Goal: Information Seeking & Learning: Learn about a topic

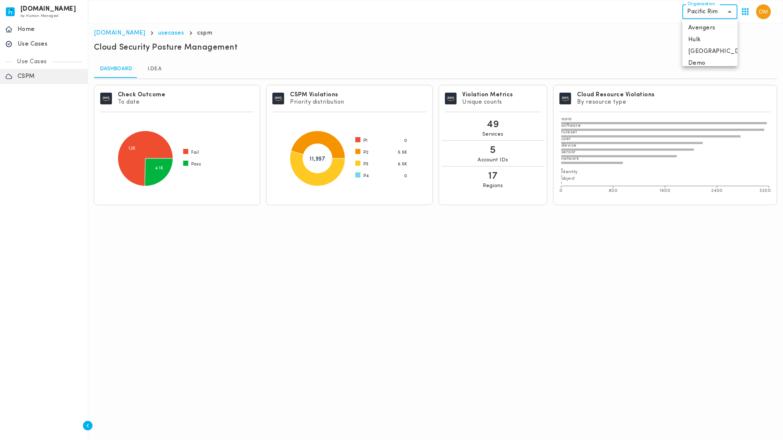
click at [723, 13] on body "[DOMAIN_NAME] by Human Managed {"resourceSet":[{"resourceId":"invicta-io/web/na…" at bounding box center [391, 105] width 783 height 211
click at [705, 28] on li "Avengers" at bounding box center [710, 28] width 55 height 12
type input "**********"
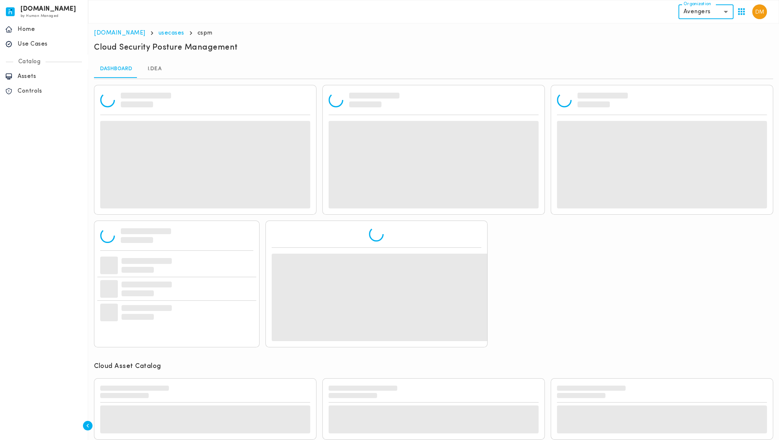
click at [44, 45] on p "Use Cases" at bounding box center [50, 43] width 65 height 7
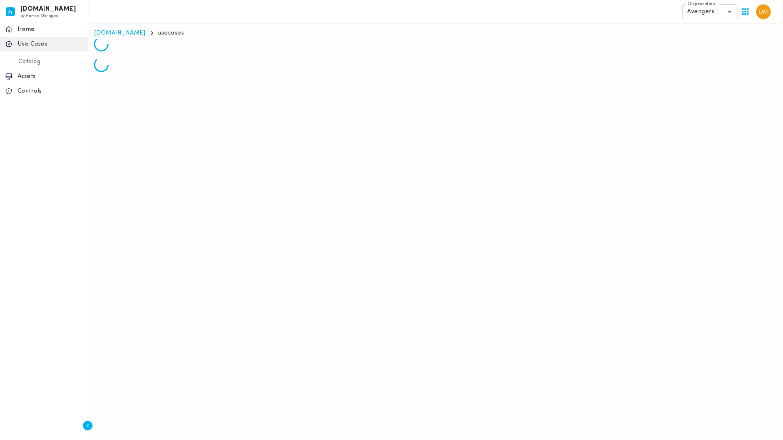
click at [31, 79] on p "Assets" at bounding box center [50, 76] width 65 height 7
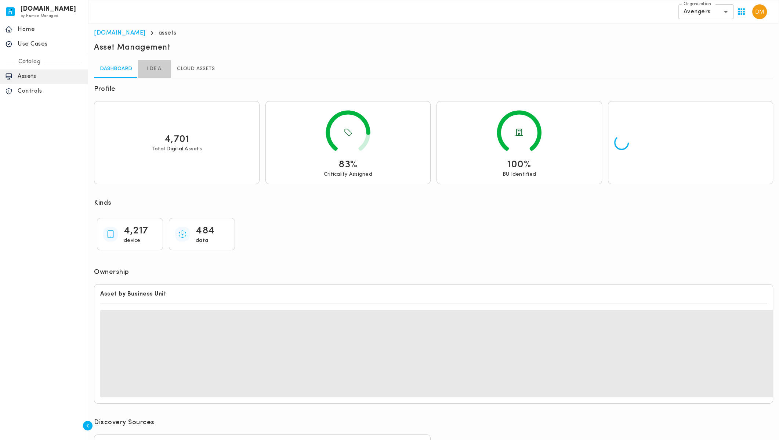
click at [159, 68] on link "I.DE.A." at bounding box center [154, 69] width 33 height 18
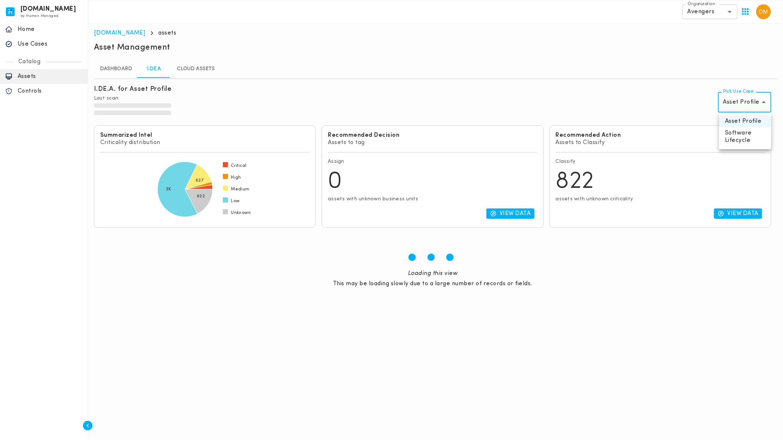
click at [737, 104] on body "[DOMAIN_NAME] by Human Managed {"resourceSet":[{"resourceId":"invicta-io/web/na…" at bounding box center [391, 156] width 783 height 313
click at [741, 137] on li "Software Lifecycle" at bounding box center [746, 136] width 52 height 19
type input "********"
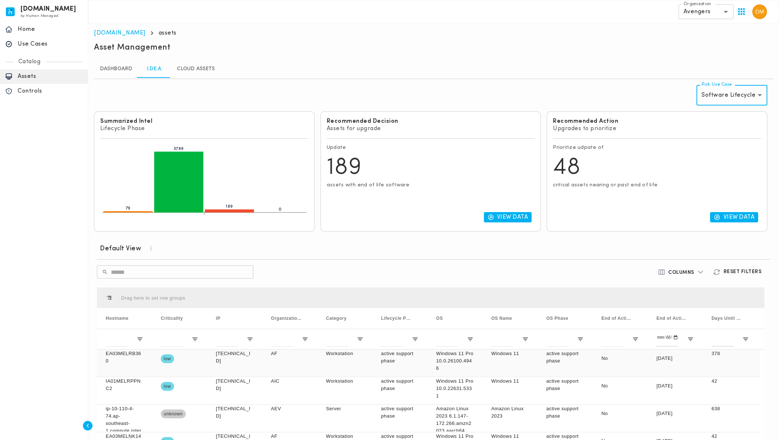
click at [315, 358] on div "AF" at bounding box center [289, 362] width 55 height 27
click at [728, 215] on p "View Data" at bounding box center [739, 216] width 31 height 7
type input "**********"
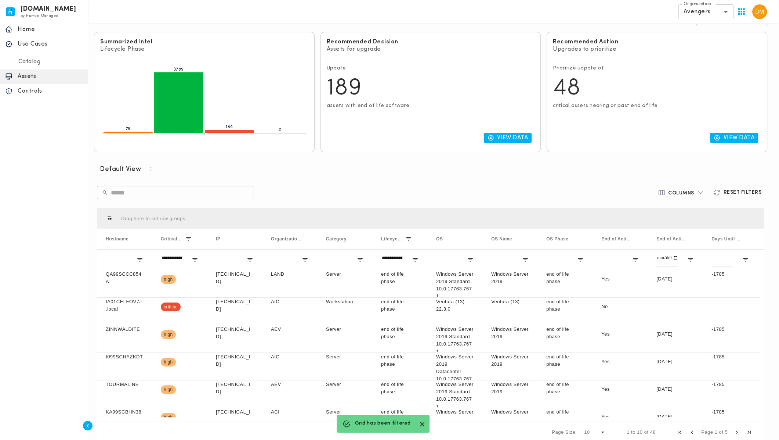
scroll to position [87, 0]
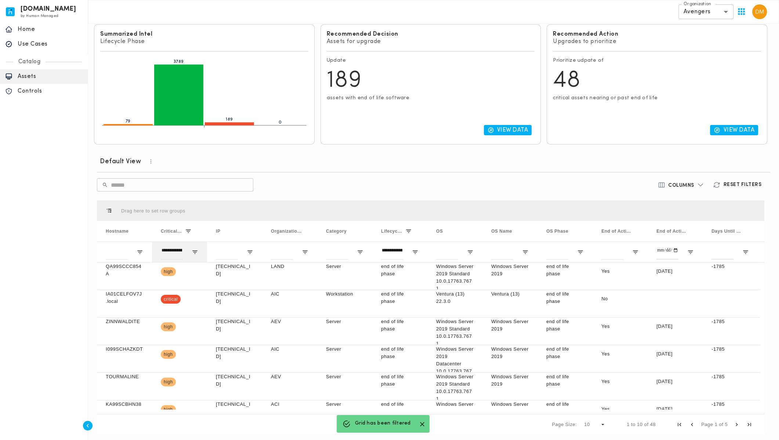
click at [178, 248] on div "**********" at bounding box center [172, 252] width 22 height 15
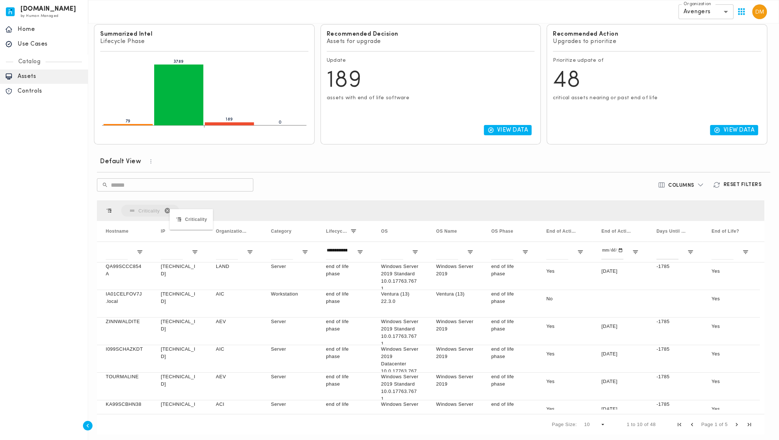
drag, startPoint x: 172, startPoint y: 231, endPoint x: 173, endPoint y: 213, distance: 18.0
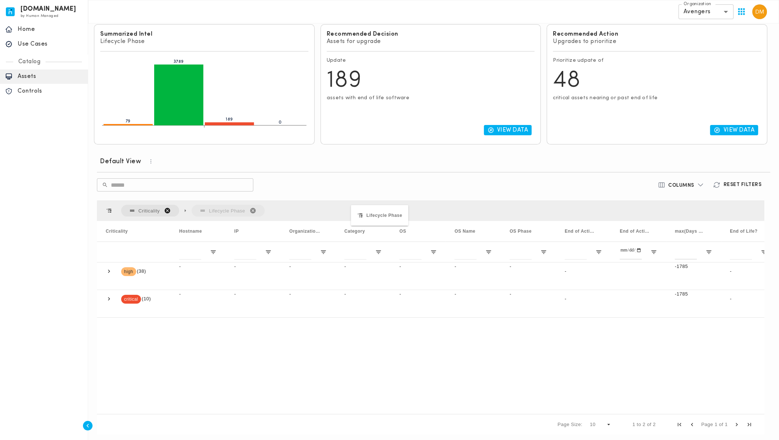
drag, startPoint x: 416, startPoint y: 230, endPoint x: 358, endPoint y: 210, distance: 61.3
drag, startPoint x: 223, startPoint y: 206, endPoint x: 131, endPoint y: 207, distance: 91.8
click at [131, 207] on div "Criticality Lifecycle Phase" at bounding box center [193, 211] width 144 height 12
drag, startPoint x: 218, startPoint y: 208, endPoint x: 138, endPoint y: 209, distance: 80.1
click at [138, 209] on div "Criticality Lifecycle Phase" at bounding box center [193, 211] width 144 height 12
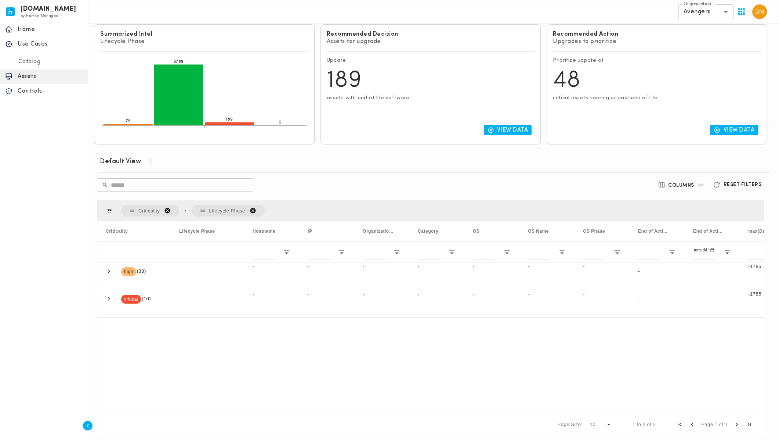
drag, startPoint x: 220, startPoint y: 209, endPoint x: 163, endPoint y: 209, distance: 57.3
click at [163, 209] on div "Criticality Lifecycle Phase" at bounding box center [193, 211] width 144 height 12
drag, startPoint x: 130, startPoint y: 209, endPoint x: 247, endPoint y: 212, distance: 116.4
drag, startPoint x: 170, startPoint y: 228, endPoint x: 207, endPoint y: 231, distance: 36.8
click at [225, 231] on div at bounding box center [226, 231] width 3 height 21
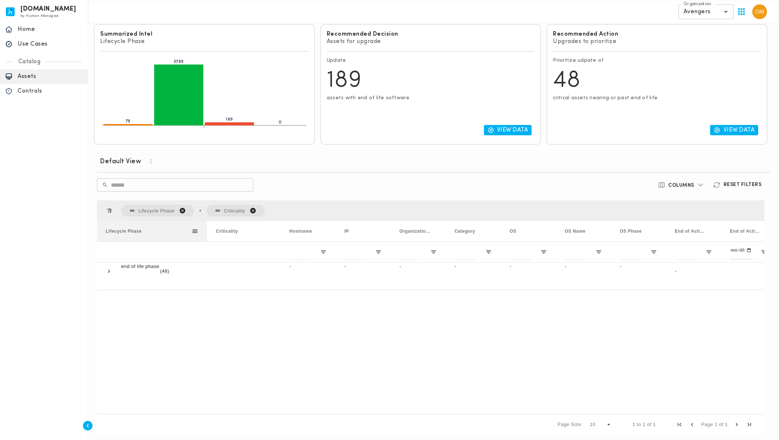
click at [196, 230] on span at bounding box center [195, 231] width 7 height 7
click at [121, 263] on p "end of life phase" at bounding box center [140, 266] width 38 height 7
click at [109, 268] on span at bounding box center [109, 271] width 7 height 7
click at [142, 231] on div "Lifecycle Phase" at bounding box center [149, 231] width 86 height 17
click at [142, 231] on div "Lifecycle Phase 1" at bounding box center [149, 231] width 86 height 17
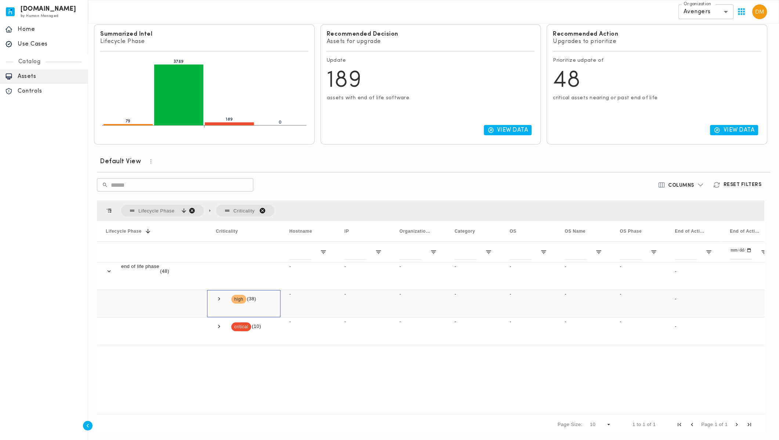
click at [218, 295] on span at bounding box center [219, 298] width 7 height 7
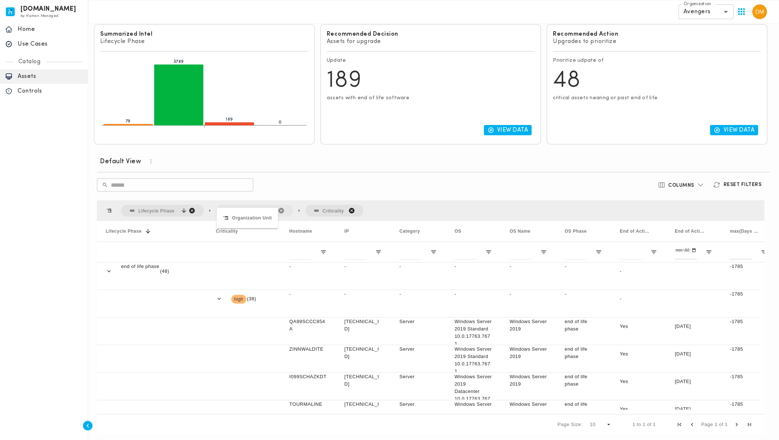
drag, startPoint x: 416, startPoint y: 233, endPoint x: 220, endPoint y: 212, distance: 196.9
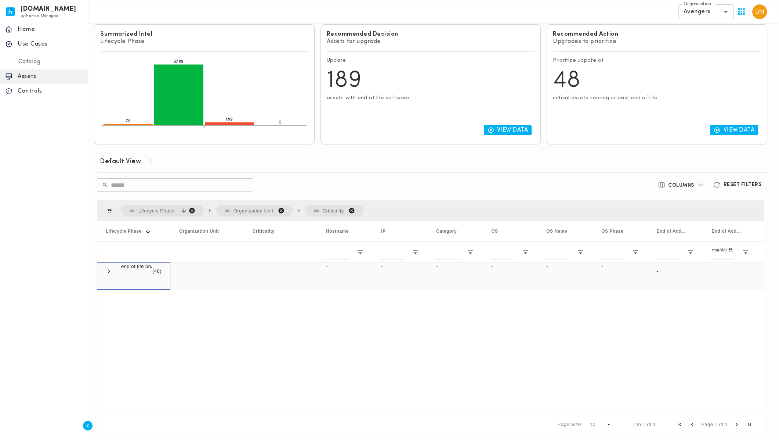
click at [107, 268] on span at bounding box center [109, 271] width 7 height 7
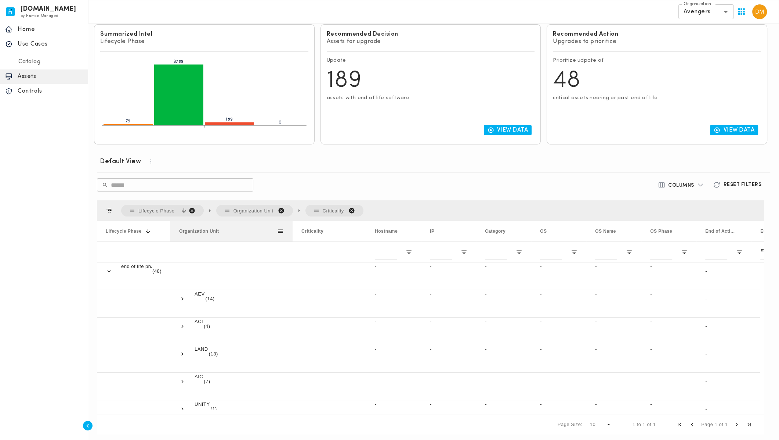
drag, startPoint x: 244, startPoint y: 226, endPoint x: 293, endPoint y: 229, distance: 49.6
click at [293, 229] on div at bounding box center [292, 231] width 3 height 21
click at [181, 296] on span at bounding box center [182, 298] width 7 height 7
click at [304, 324] on span at bounding box center [305, 326] width 7 height 7
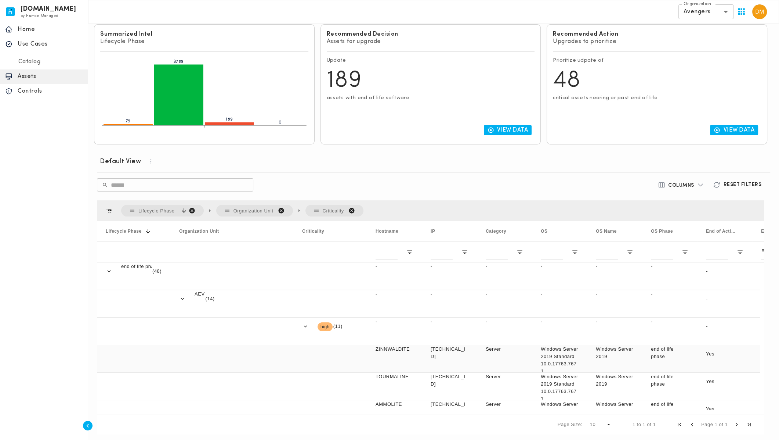
click at [410, 358] on div "ZINNWALDITE" at bounding box center [394, 358] width 55 height 27
click at [305, 323] on span at bounding box center [305, 326] width 7 height 7
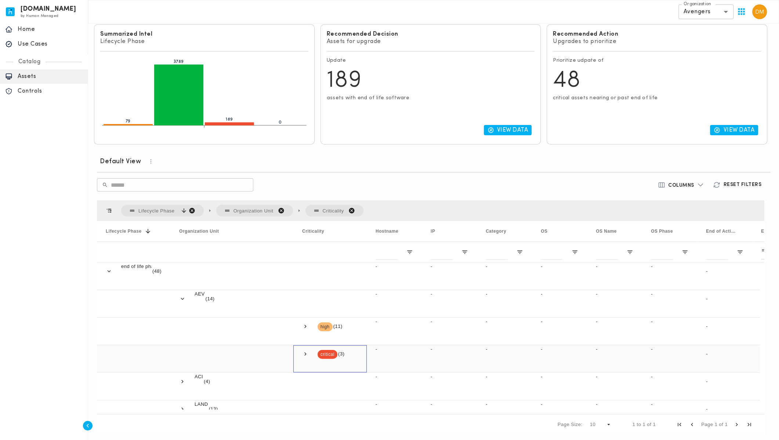
click at [304, 350] on span at bounding box center [305, 353] width 7 height 7
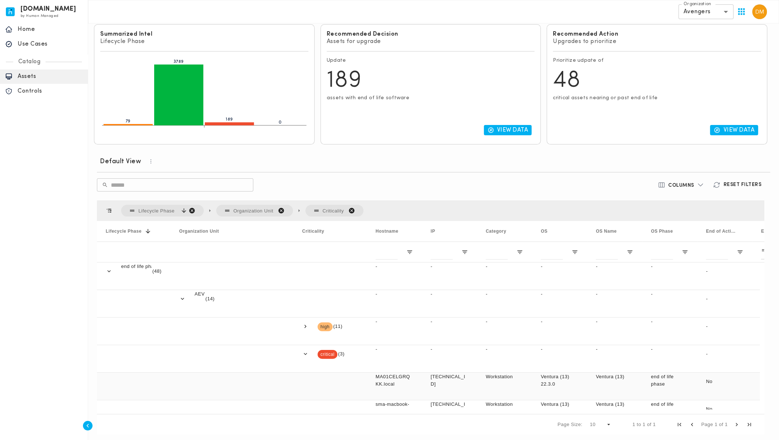
click at [397, 376] on p "MA01CELGRQKK.local" at bounding box center [394, 380] width 37 height 15
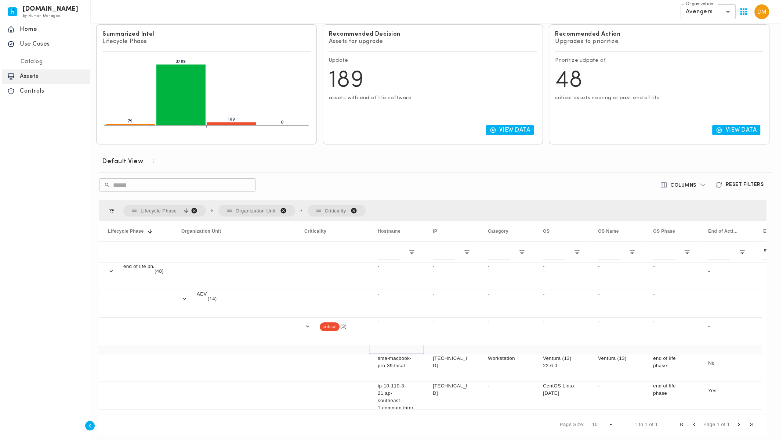
scroll to position [0, 0]
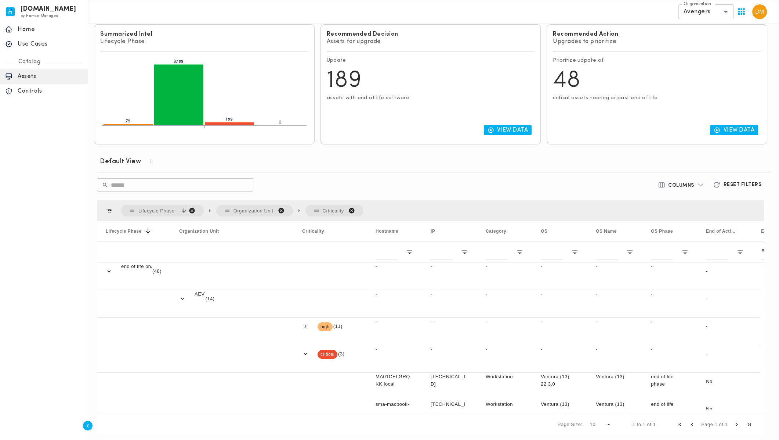
click at [696, 182] on button "Columns" at bounding box center [681, 184] width 55 height 13
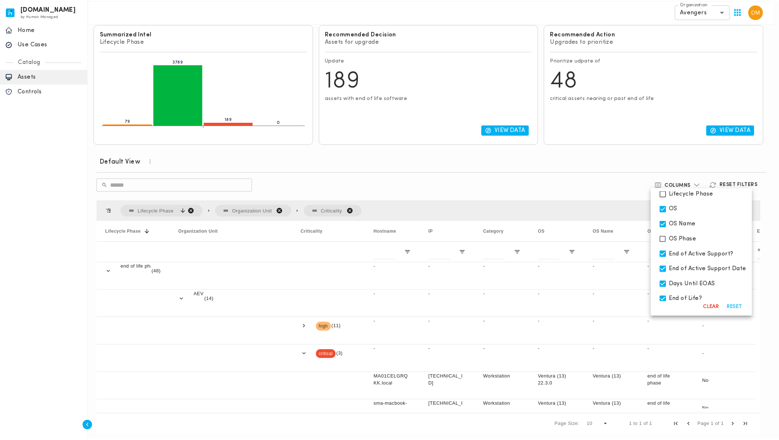
scroll to position [195, 0]
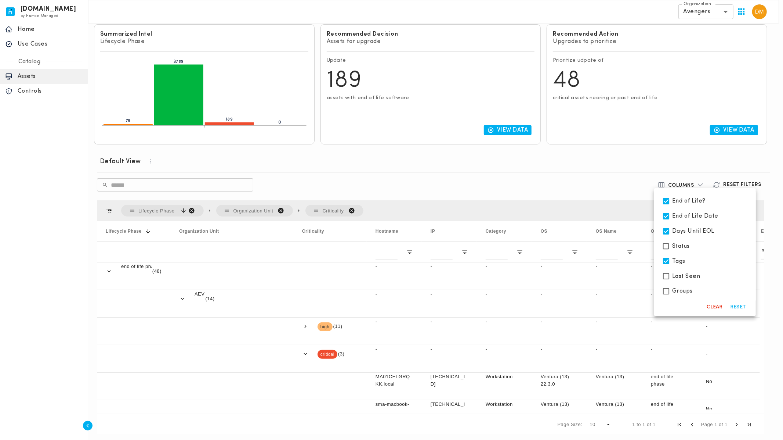
click at [553, 168] on div at bounding box center [391, 220] width 783 height 440
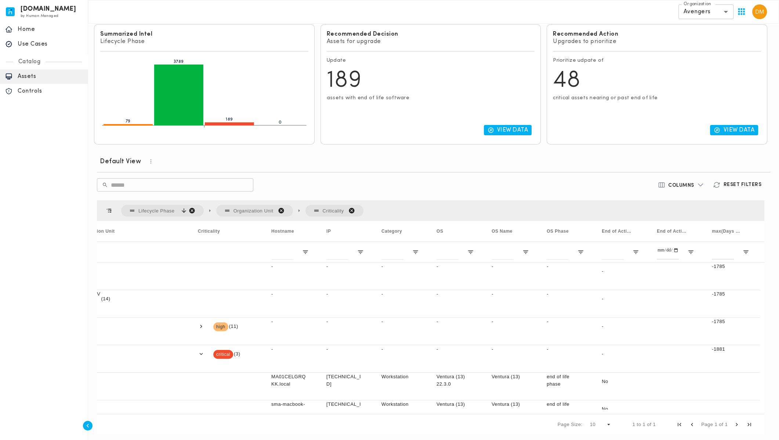
scroll to position [0, 0]
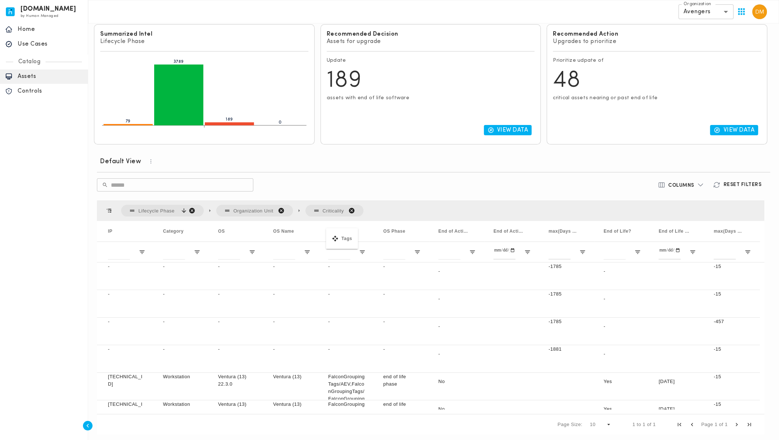
drag, startPoint x: 724, startPoint y: 230, endPoint x: 330, endPoint y: 232, distance: 394.1
drag, startPoint x: 418, startPoint y: 411, endPoint x: 391, endPoint y: 411, distance: 26.8
click at [391, 414] on div "Page Size: 10 1 to 1 of 1 Page 1 of 1" at bounding box center [431, 424] width 668 height 21
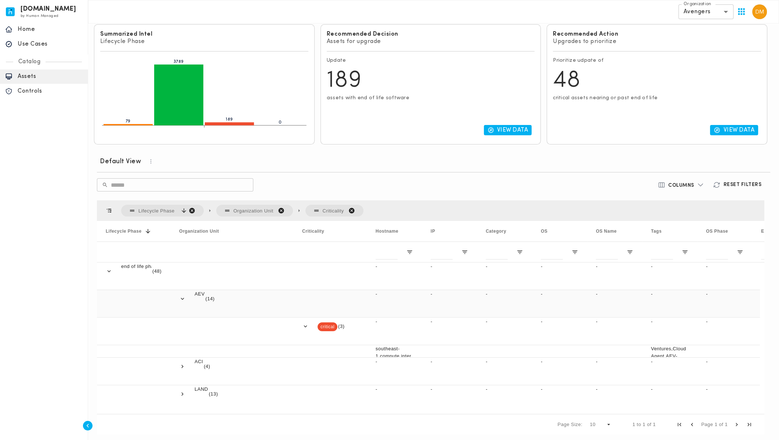
click at [182, 295] on span at bounding box center [182, 298] width 7 height 7
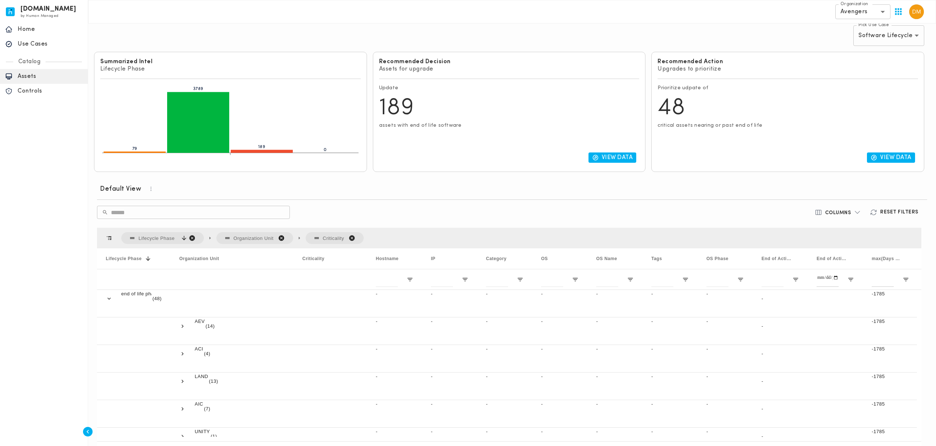
scroll to position [82, 0]
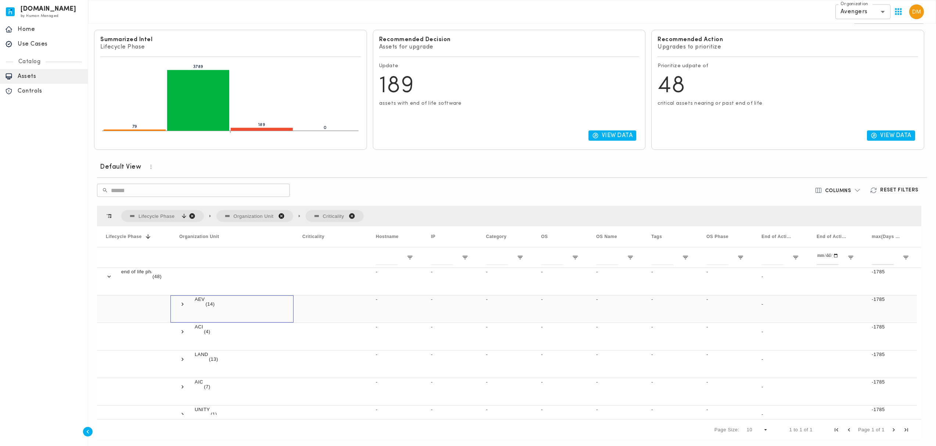
click at [181, 303] on span at bounding box center [182, 304] width 7 height 7
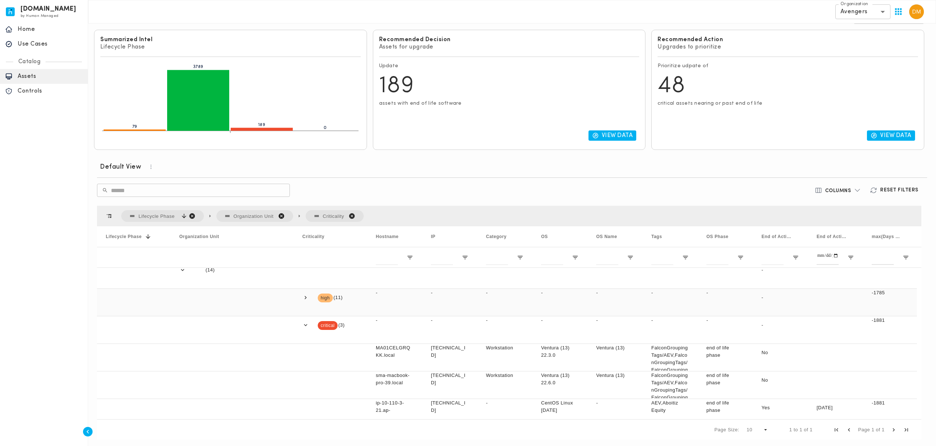
scroll to position [0, 0]
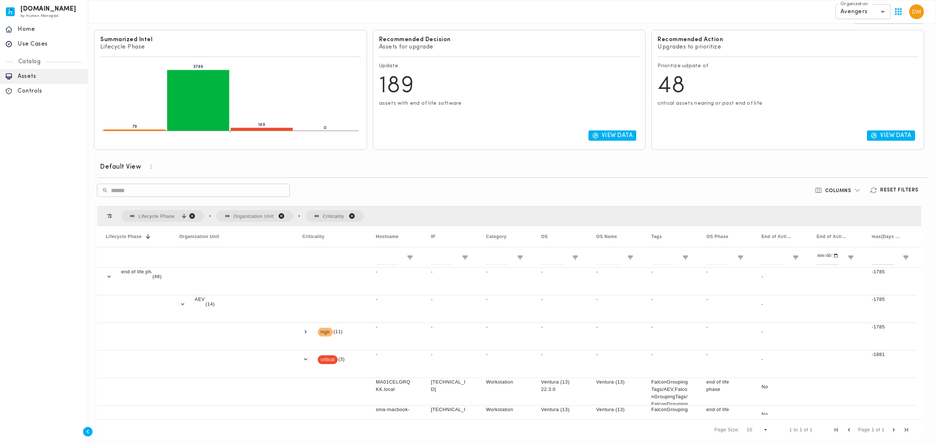
click at [783, 300] on div "Press SPACE to select this row. Lifecycle Phase Organization Unit Criticality D…" at bounding box center [509, 323] width 830 height 240
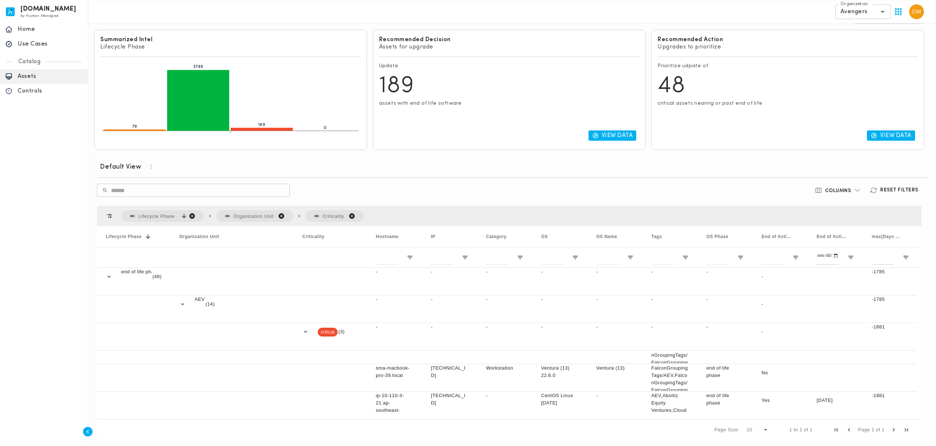
scroll to position [55, 0]
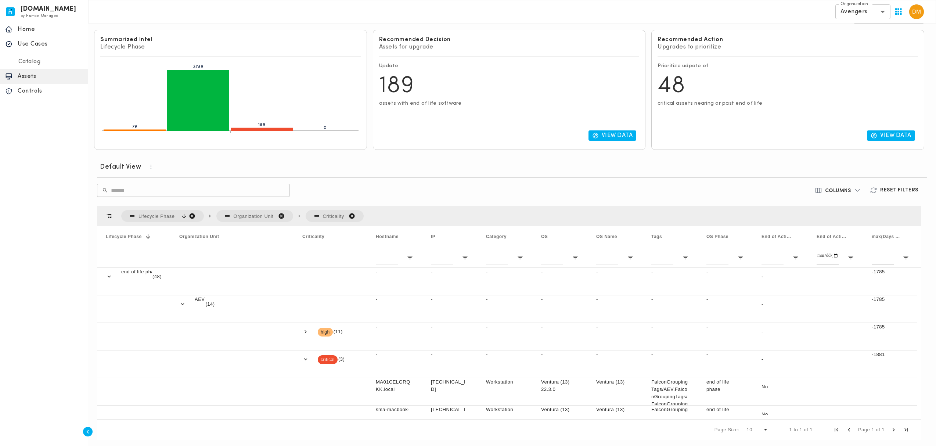
click at [350, 214] on span "Criticality. Press ENTER to sort. Press DELETE to remove" at bounding box center [352, 216] width 7 height 7
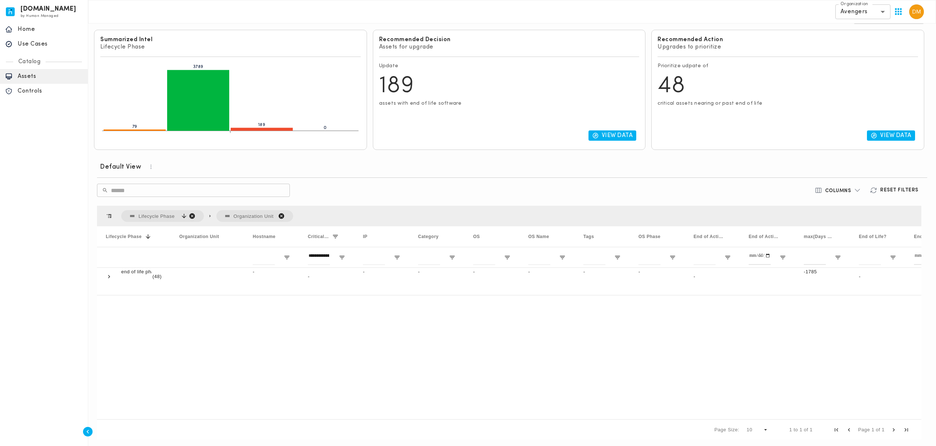
click at [281, 213] on span "Organization Unit. Press ENTER to sort. Press DELETE to remove" at bounding box center [281, 216] width 7 height 7
click at [189, 213] on span "Lifecycle Phase, descending. Press ENTER to sort. Press DELETE to remove" at bounding box center [192, 216] width 7 height 7
